Goal: Information Seeking & Learning: Learn about a topic

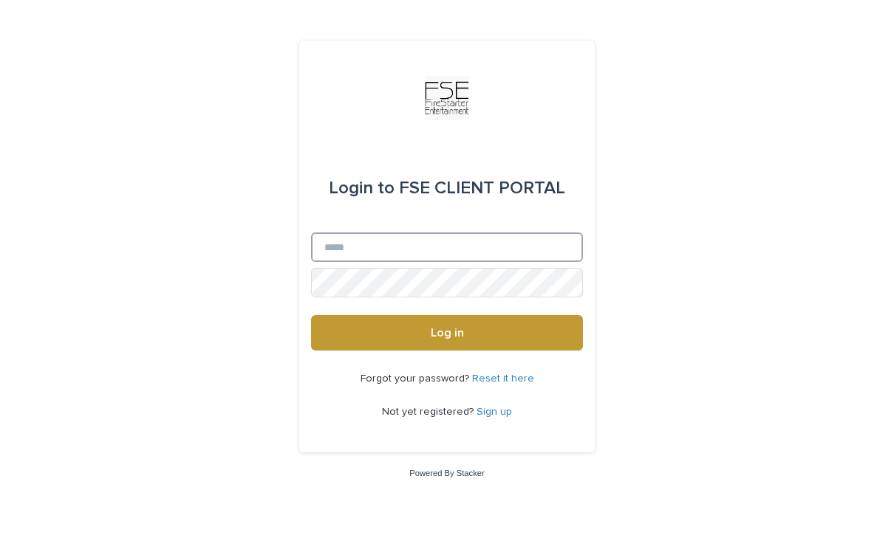
type input "**********"
click at [447, 334] on button "Log in" at bounding box center [447, 332] width 272 height 35
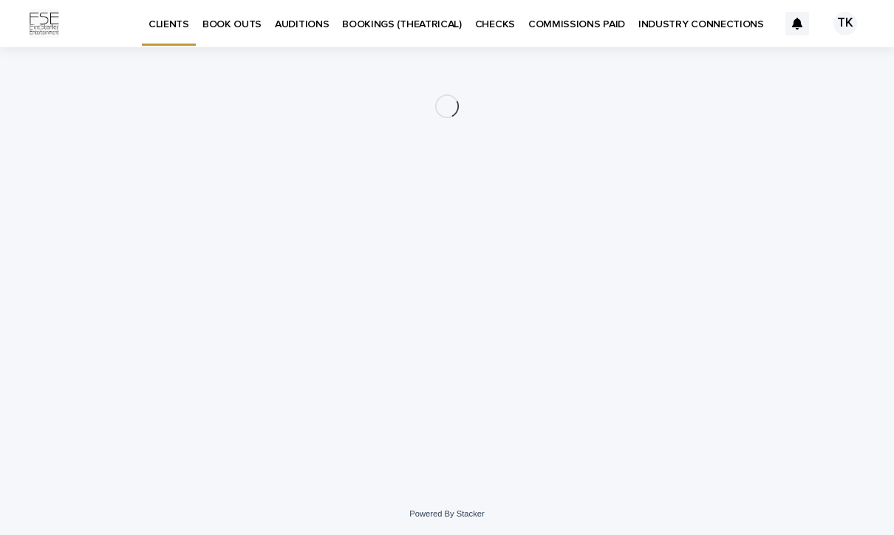
click at [295, 23] on p "AUDITIONS" at bounding box center [302, 15] width 54 height 31
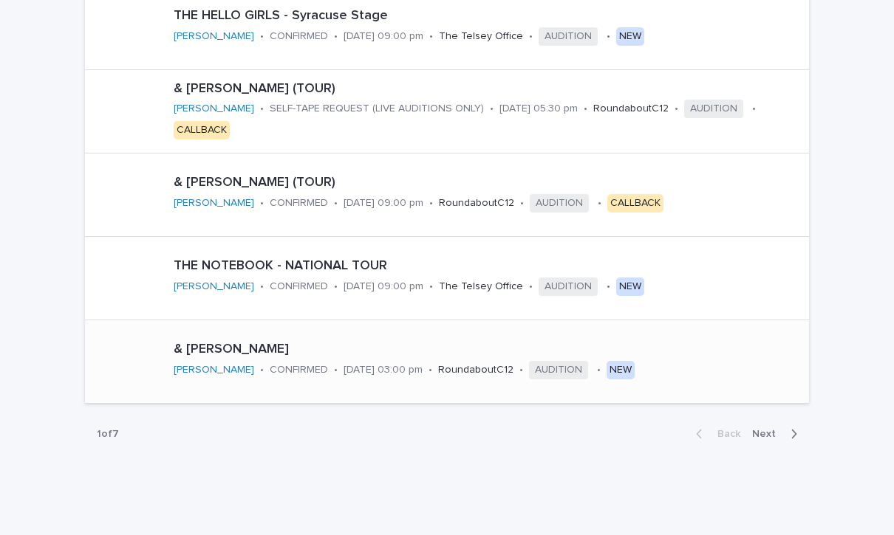
scroll to position [761, 0]
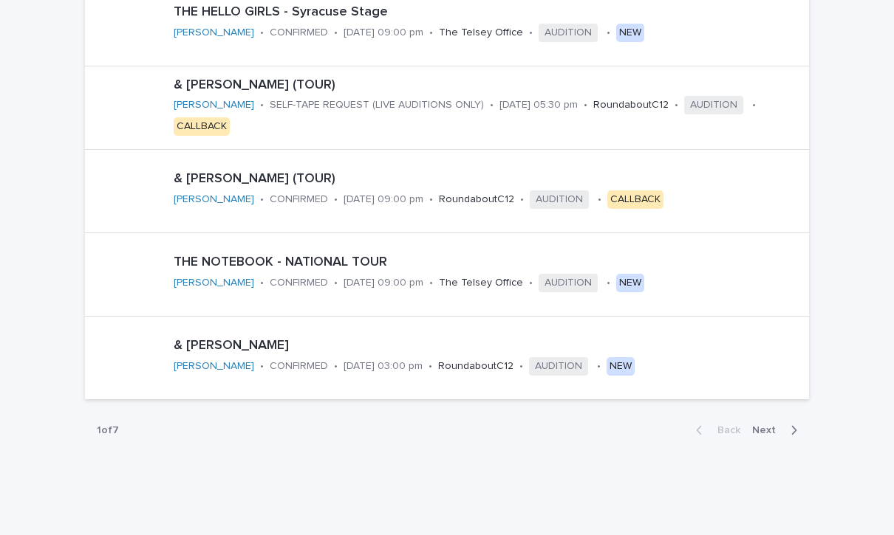
click at [763, 429] on span "Next" at bounding box center [768, 430] width 32 height 10
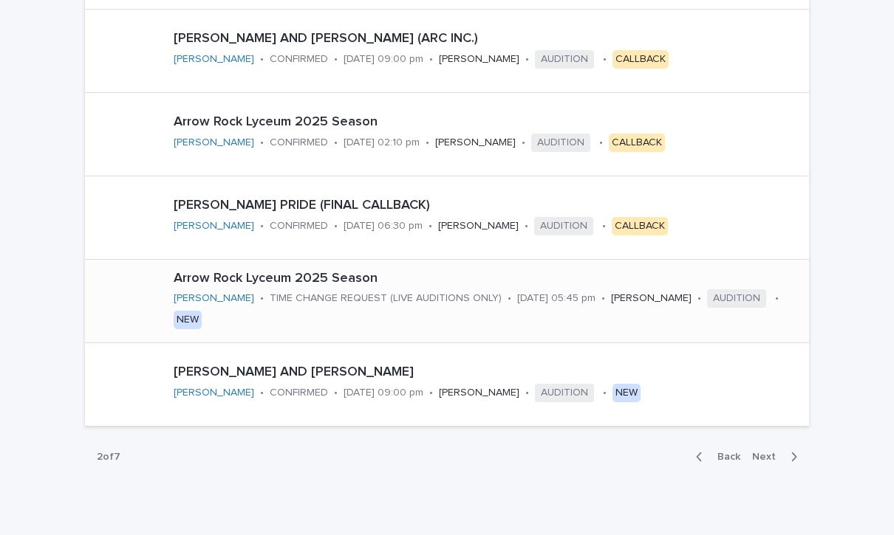
scroll to position [735, 0]
click at [773, 453] on span "Next" at bounding box center [768, 456] width 32 height 10
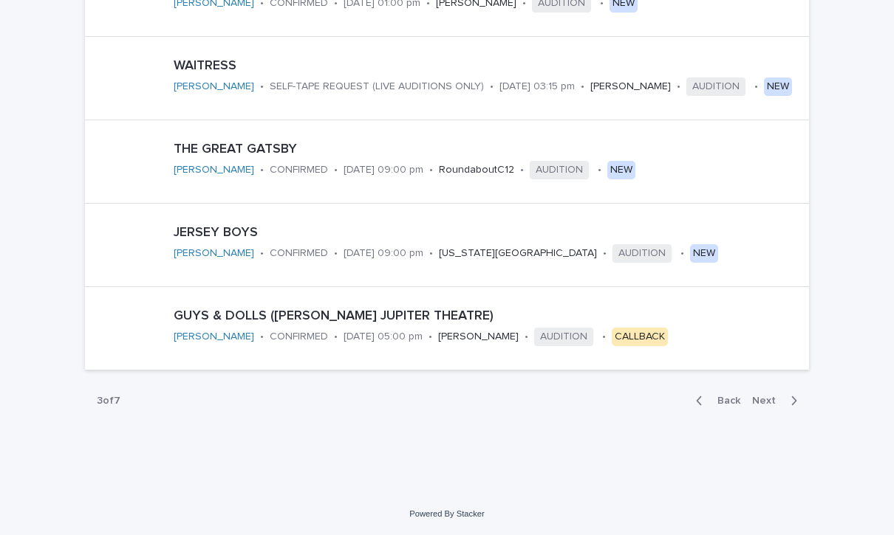
scroll to position [790, 0]
click at [767, 403] on span "Next" at bounding box center [768, 402] width 32 height 10
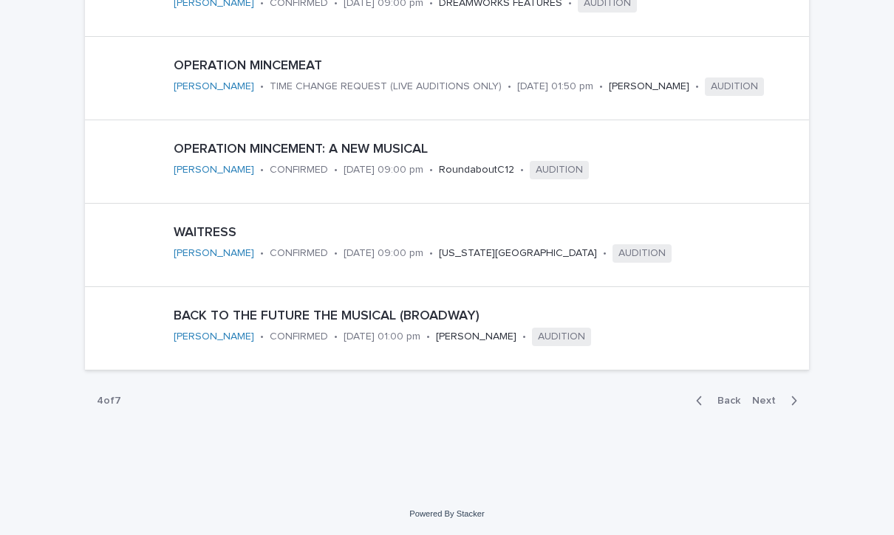
scroll to position [790, 0]
click at [766, 402] on span "Next" at bounding box center [768, 402] width 32 height 10
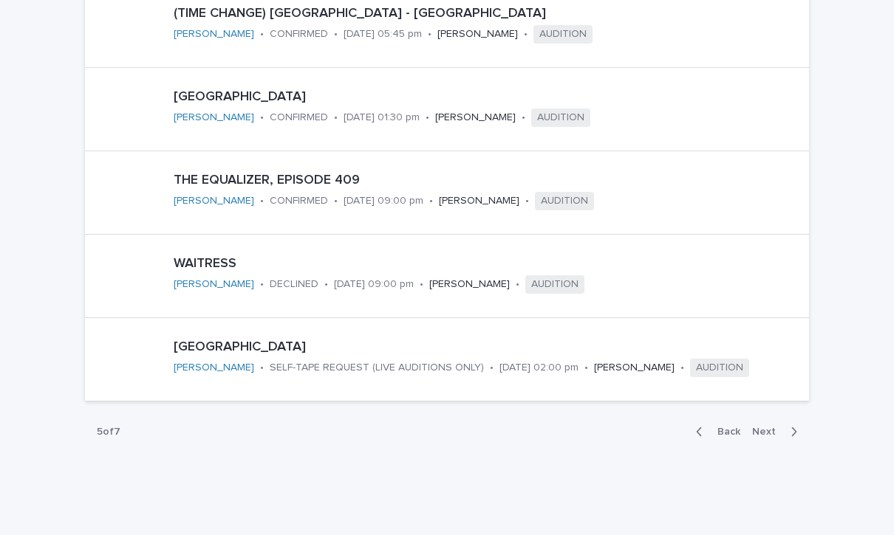
scroll to position [765, 0]
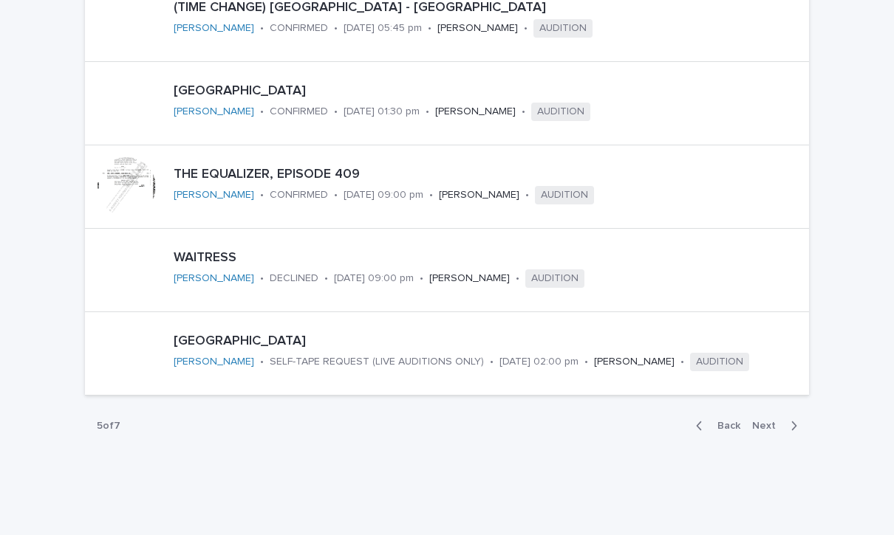
click at [767, 424] on span "Next" at bounding box center [768, 426] width 32 height 10
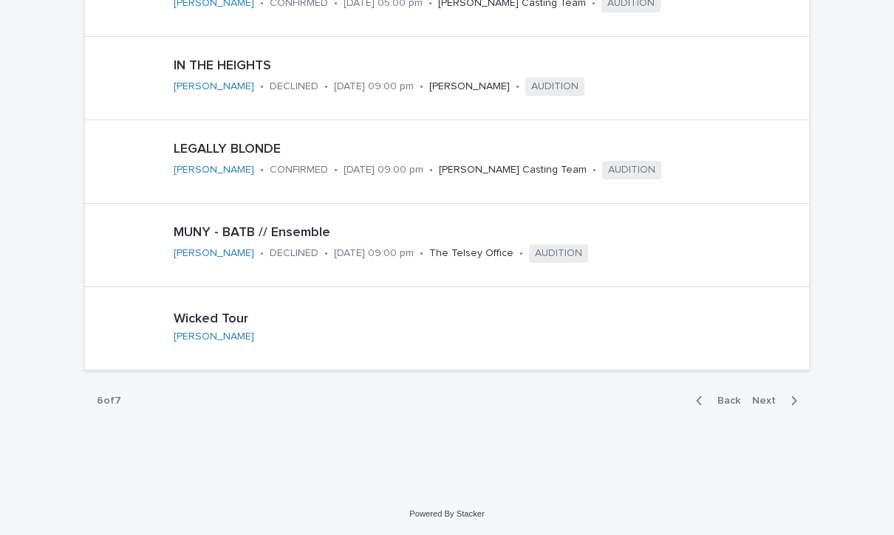
scroll to position [790, 0]
click at [773, 397] on span "Next" at bounding box center [768, 402] width 32 height 10
